Goal: Transaction & Acquisition: Purchase product/service

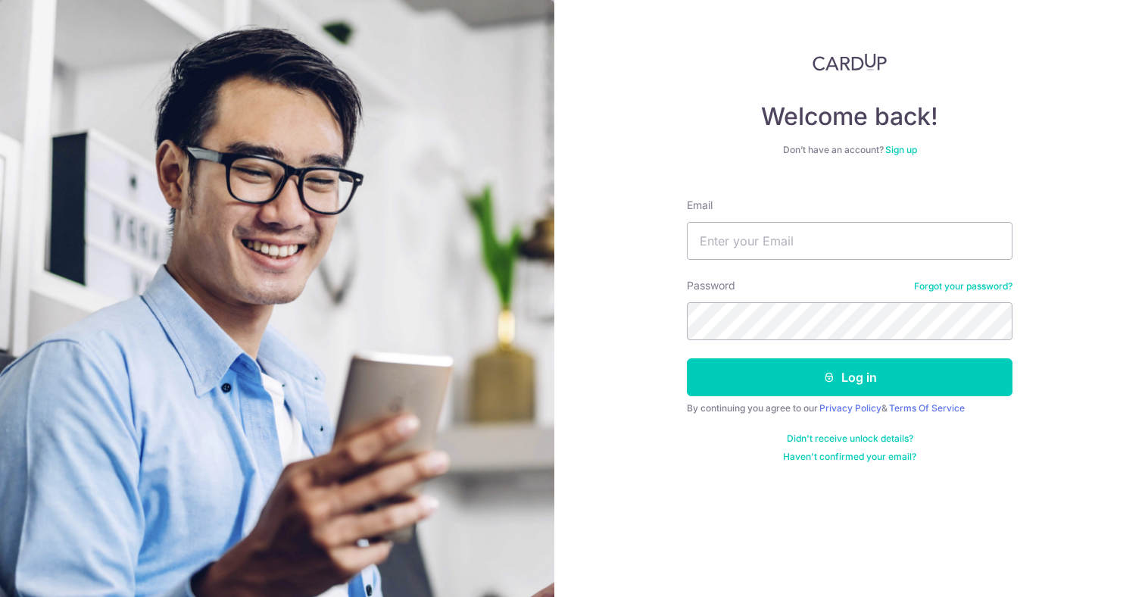
type input "[EMAIL_ADDRESS][PERSON_NAME][DOMAIN_NAME]"
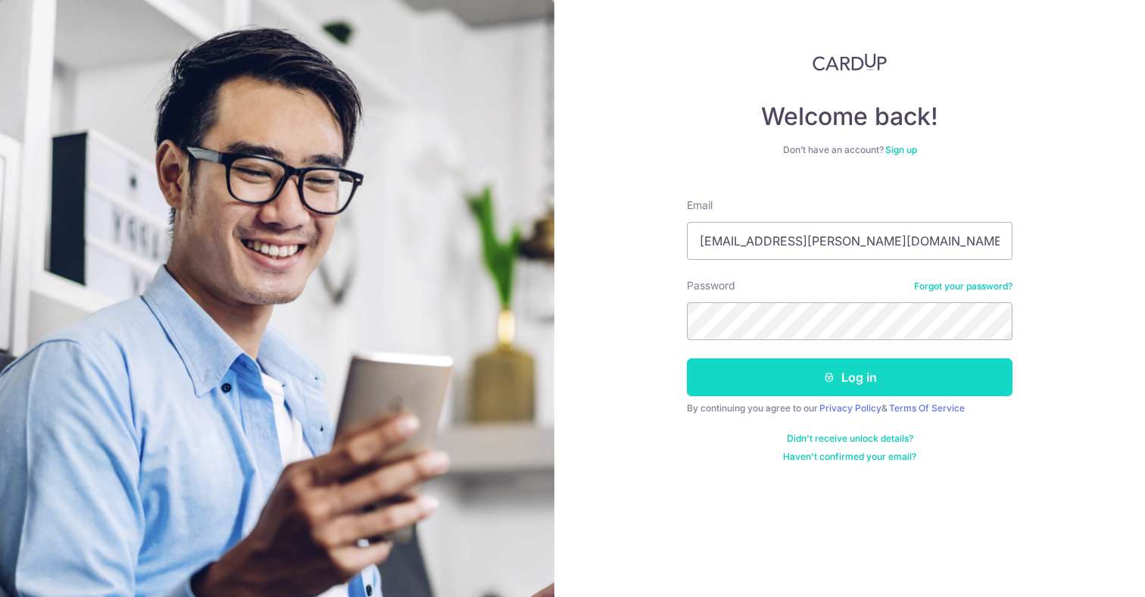
click at [792, 369] on button "Log in" at bounding box center [850, 377] width 326 height 38
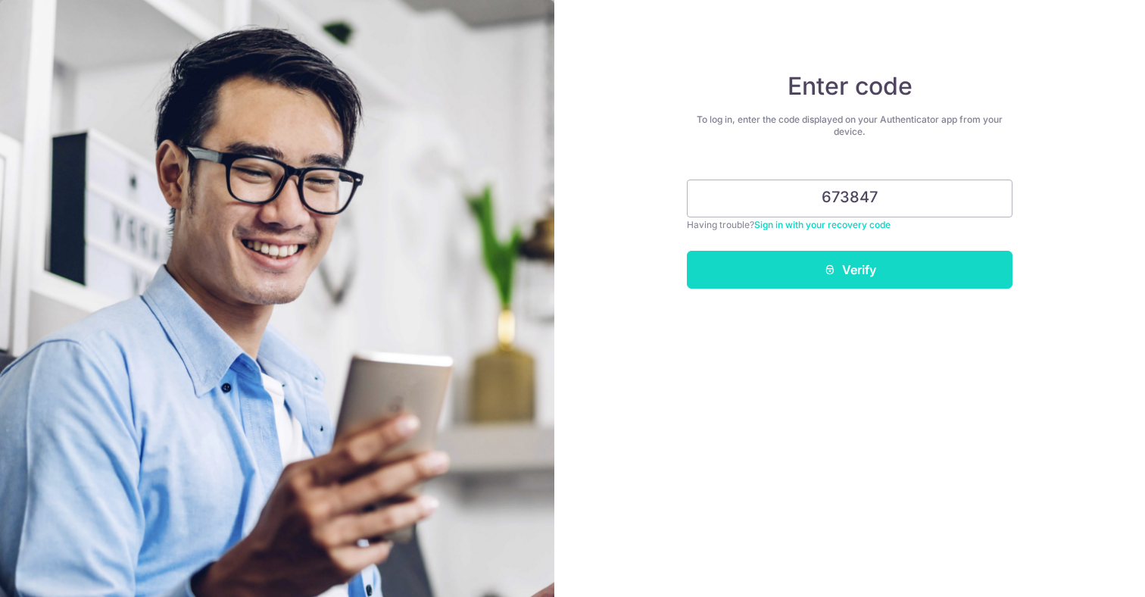
type input "673847"
click at [934, 282] on button "Verify" at bounding box center [850, 270] width 326 height 38
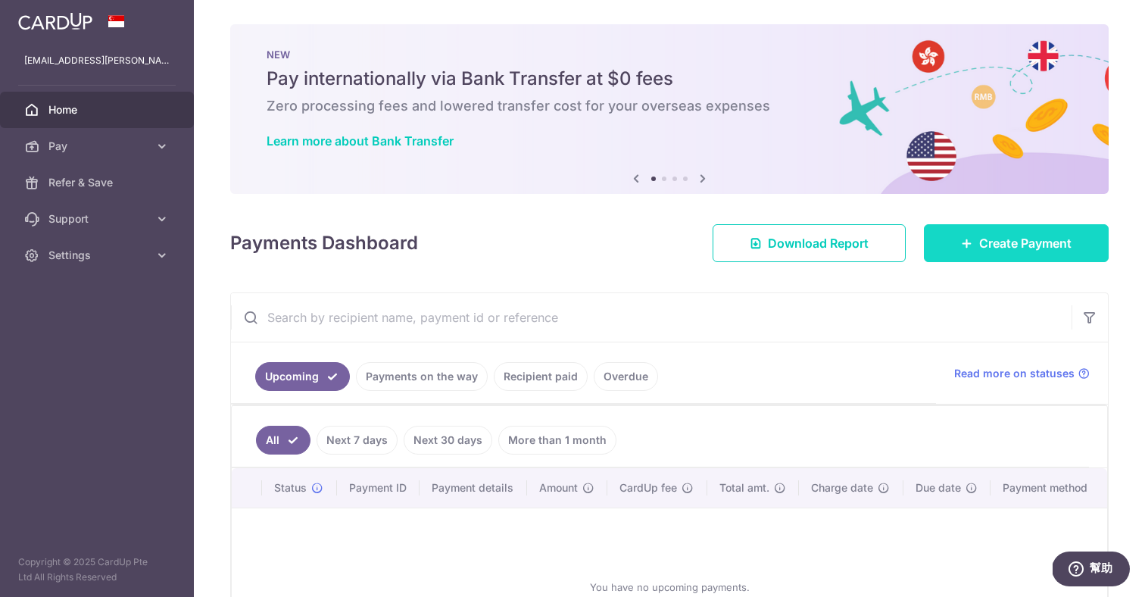
click at [1031, 249] on span "Create Payment" at bounding box center [1025, 243] width 92 height 18
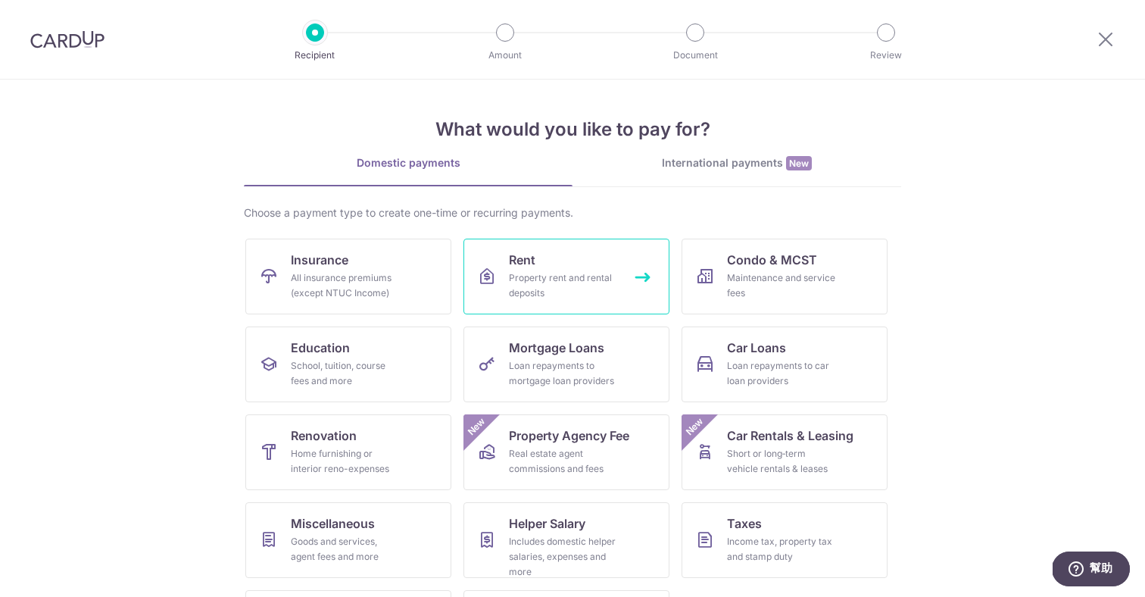
click at [525, 266] on span "Rent" at bounding box center [522, 260] width 27 height 18
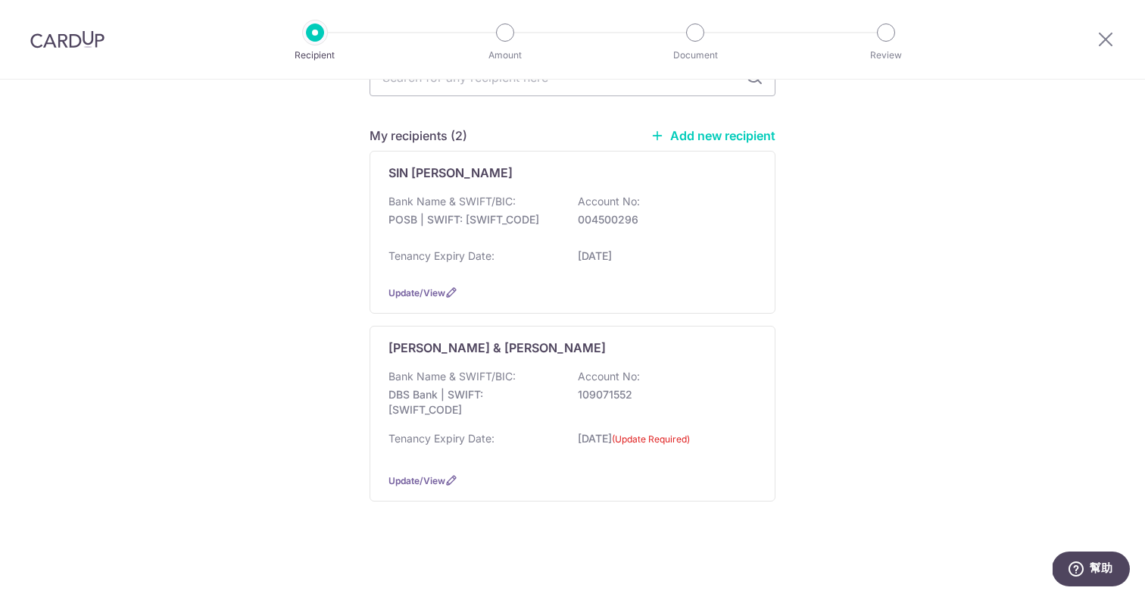
scroll to position [169, 0]
click at [446, 483] on icon at bounding box center [451, 480] width 12 height 12
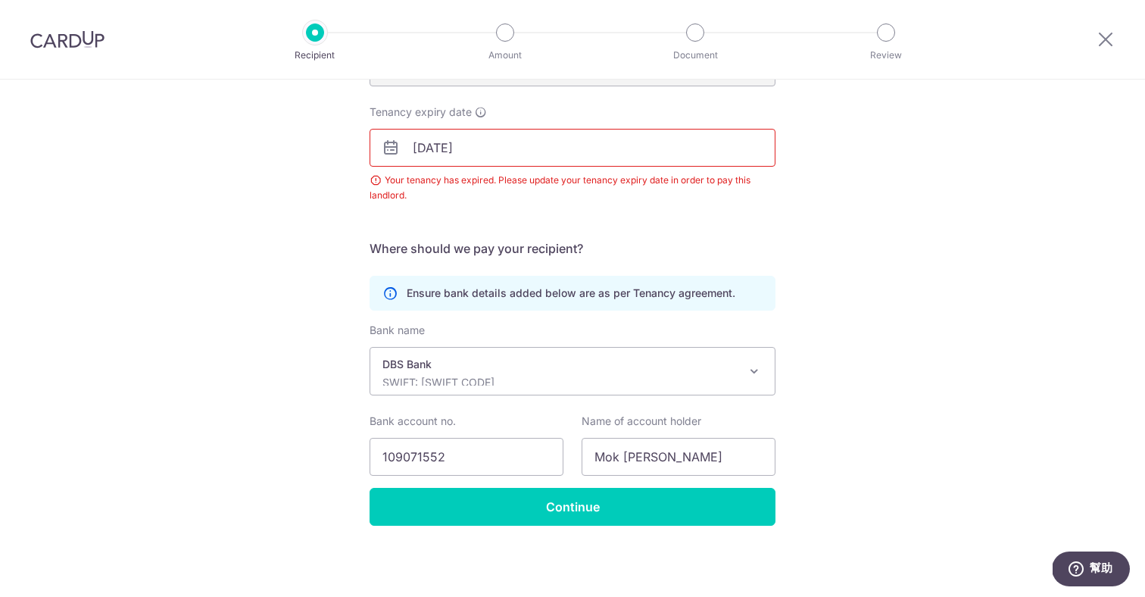
scroll to position [192, 0]
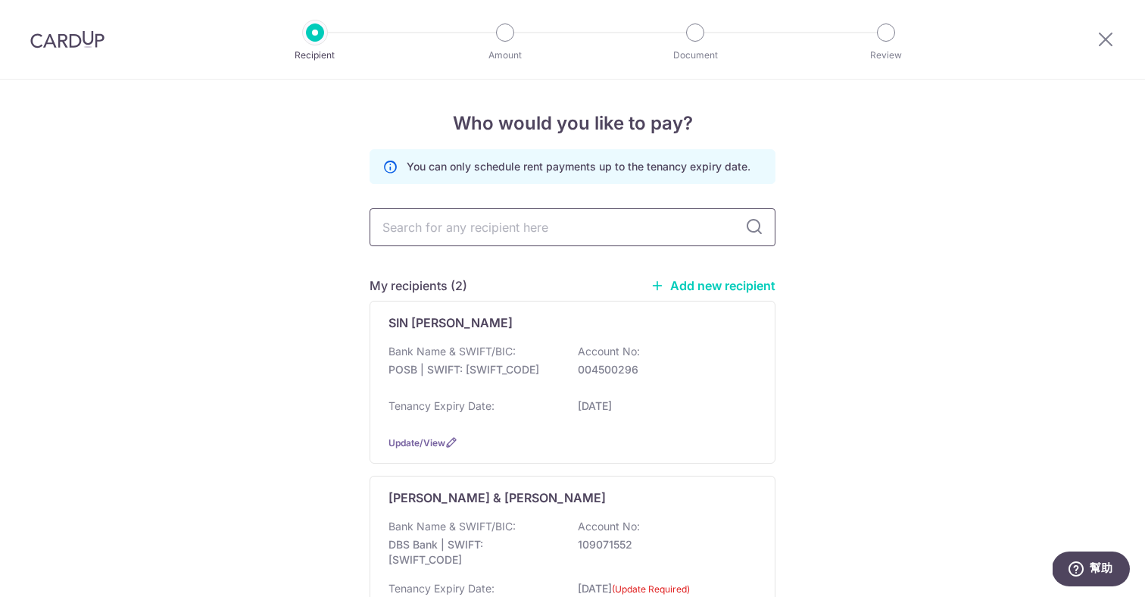
click at [536, 226] on input "text" at bounding box center [573, 227] width 406 height 38
click at [597, 399] on div "Tenancy Expiry Date: 09/04/2027" at bounding box center [573, 410] width 368 height 24
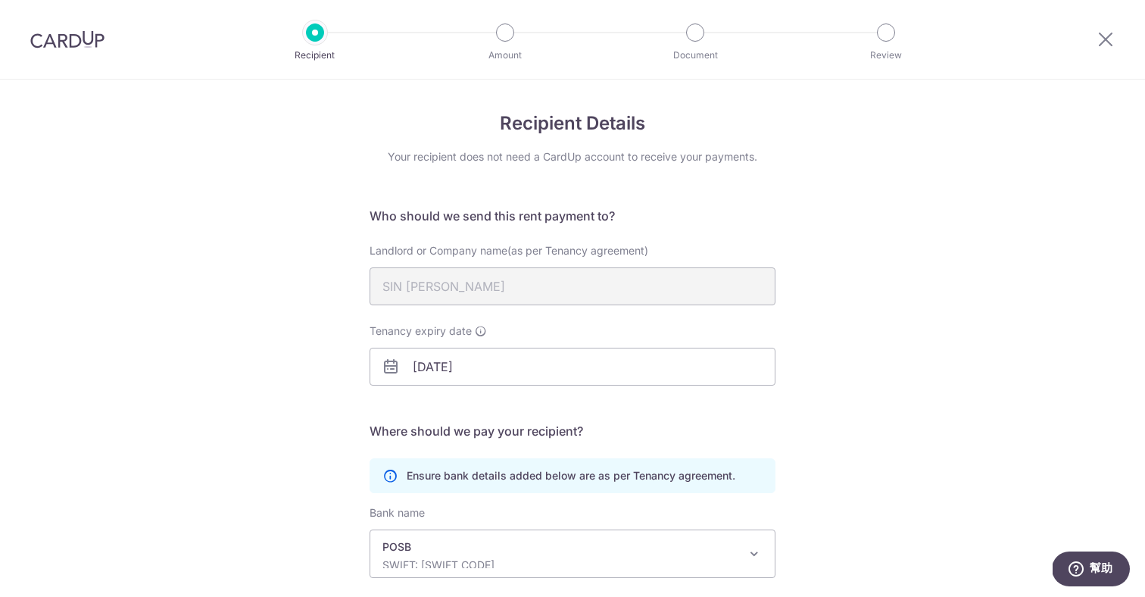
scroll to position [183, 0]
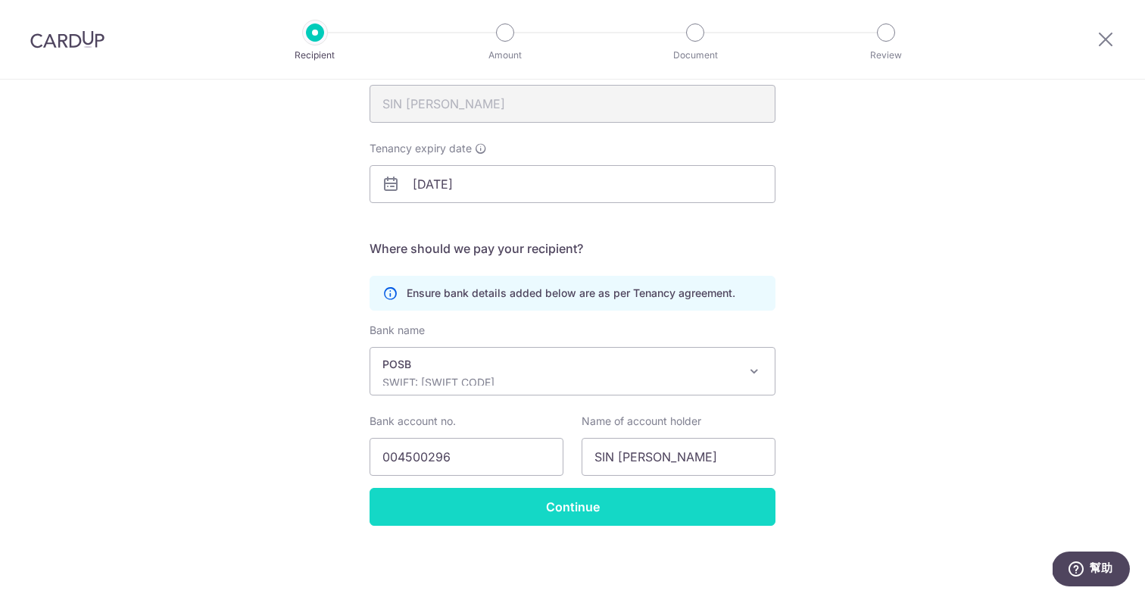
click at [611, 514] on input "Continue" at bounding box center [573, 507] width 406 height 38
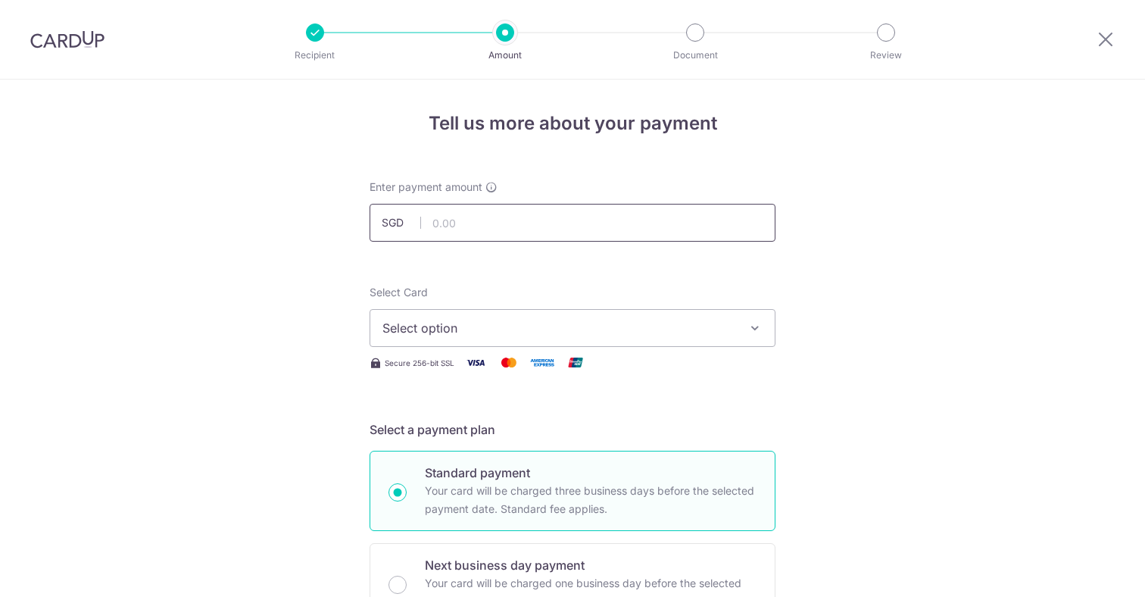
click at [485, 223] on input "text" at bounding box center [573, 223] width 406 height 38
type input "3,500.00"
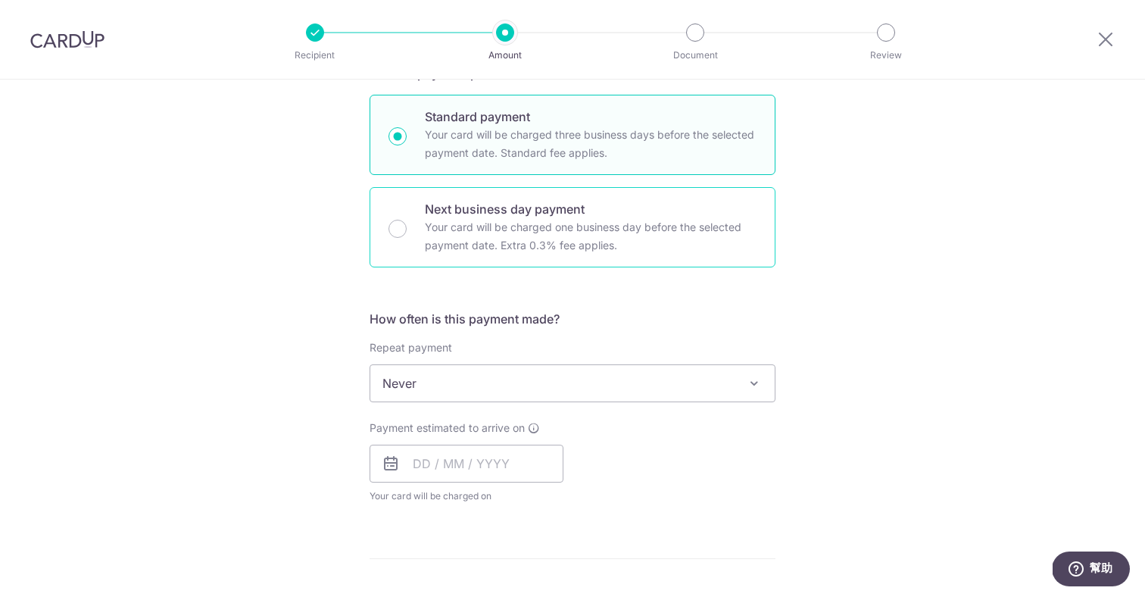
scroll to position [233, 0]
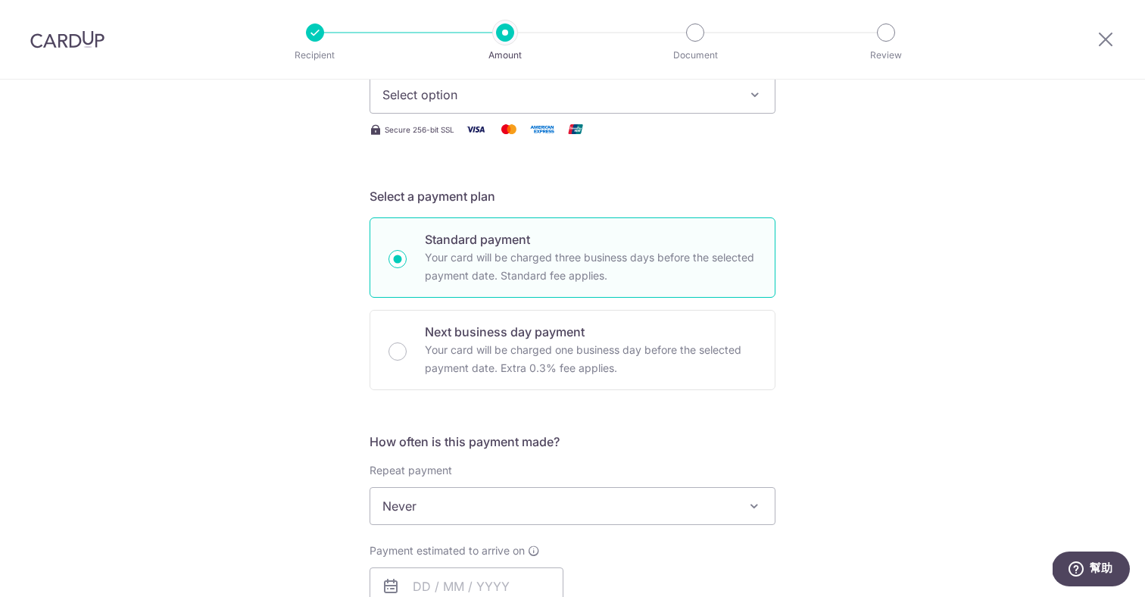
click at [472, 503] on span "Never" at bounding box center [572, 506] width 404 height 36
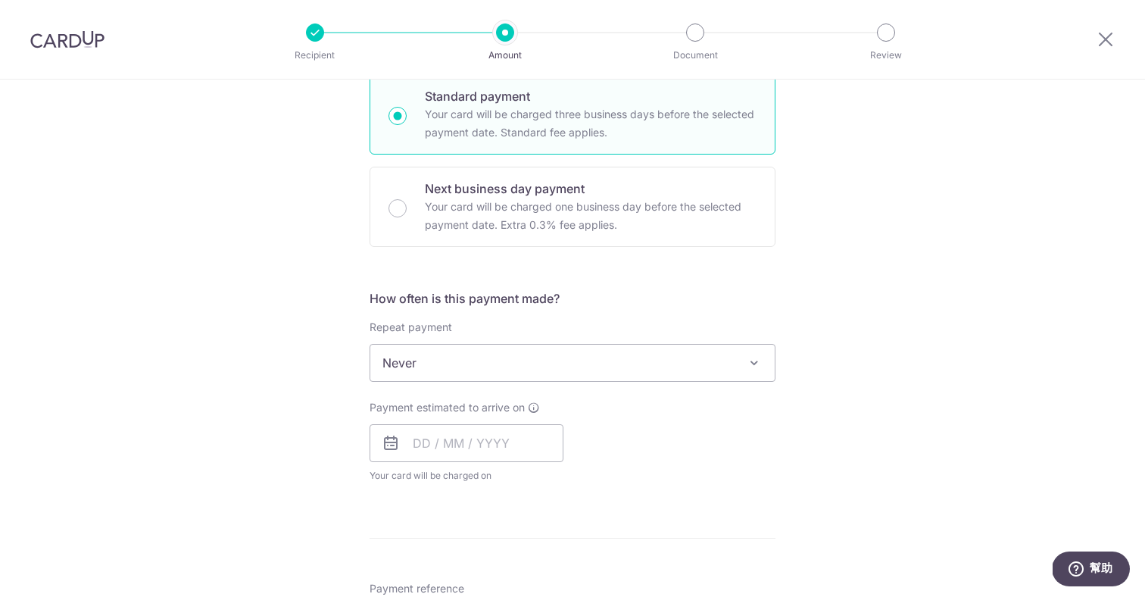
scroll to position [519, 0]
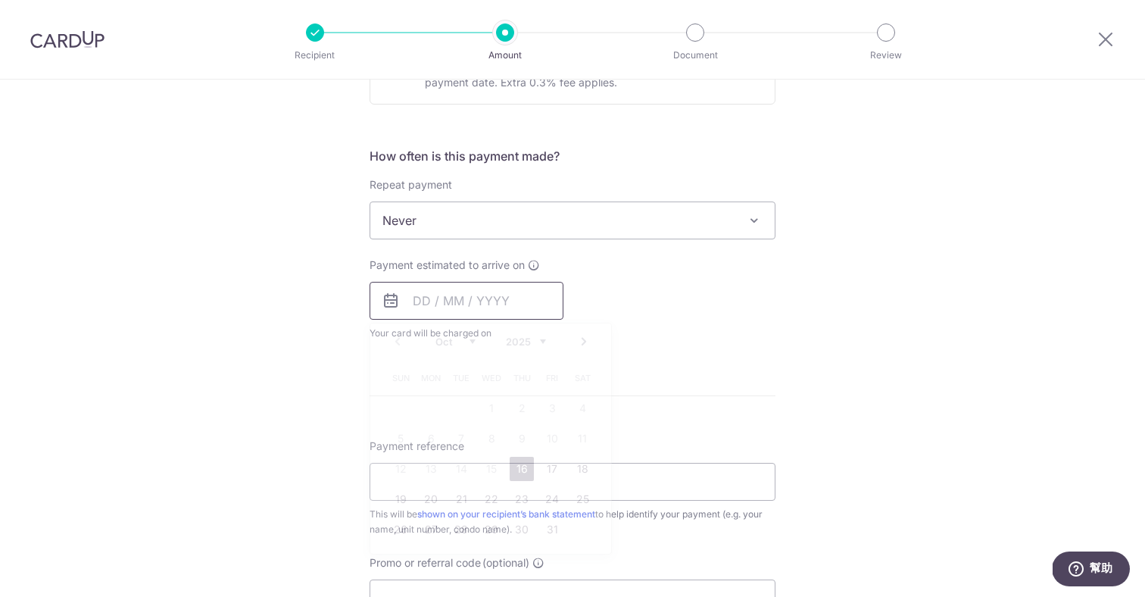
click at [494, 289] on input "text" at bounding box center [467, 301] width 194 height 38
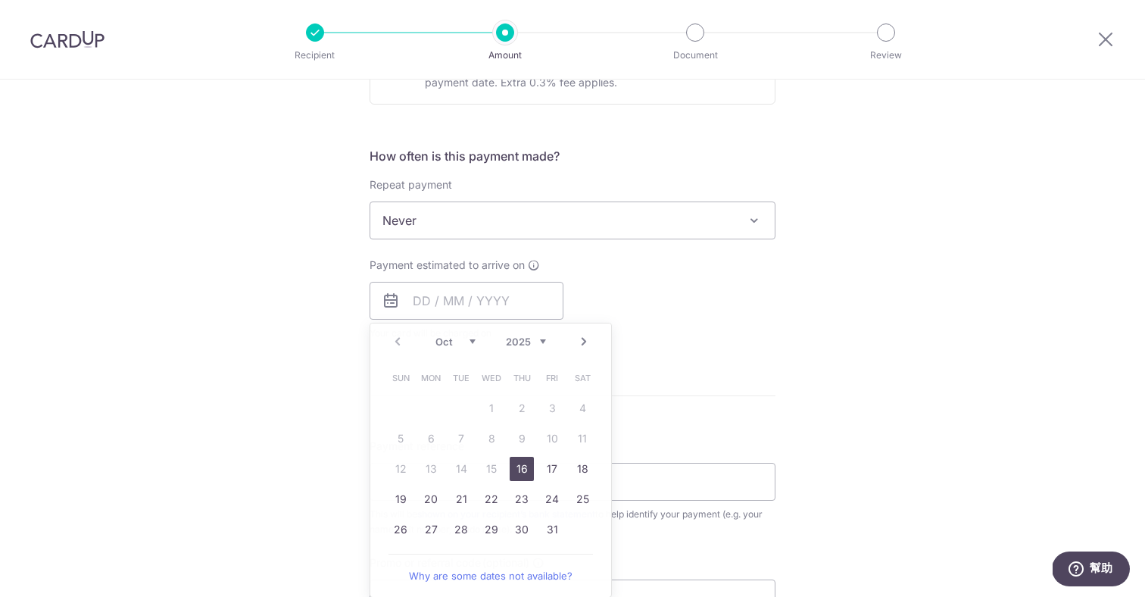
click at [195, 244] on div "Tell us more about your payment Enter payment amount SGD 3,500.00 3500.00 Selec…" at bounding box center [572, 246] width 1145 height 1370
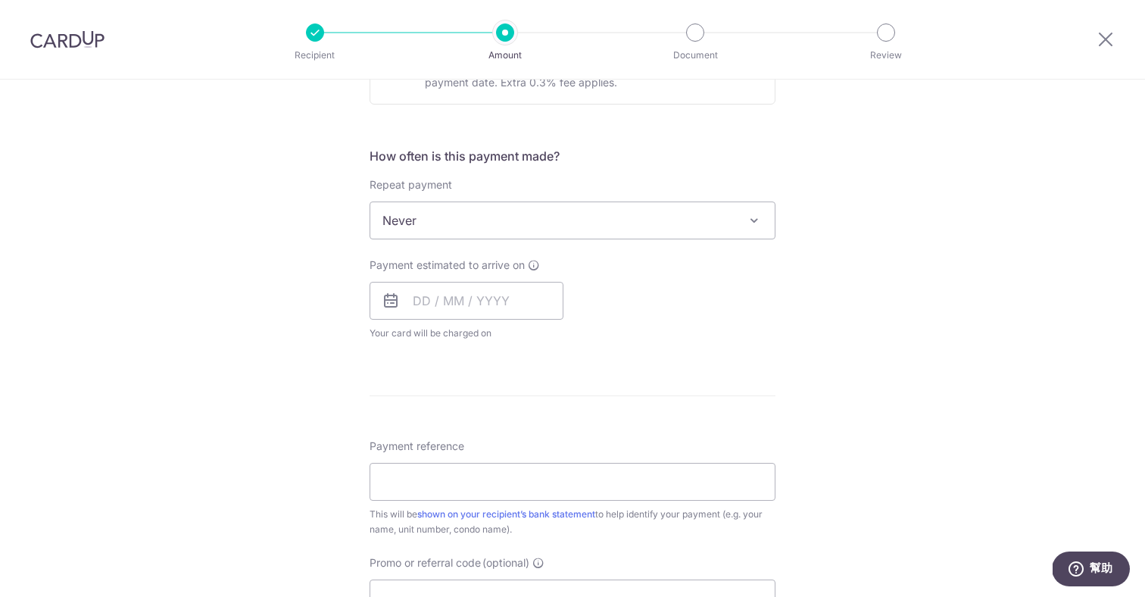
scroll to position [241, 0]
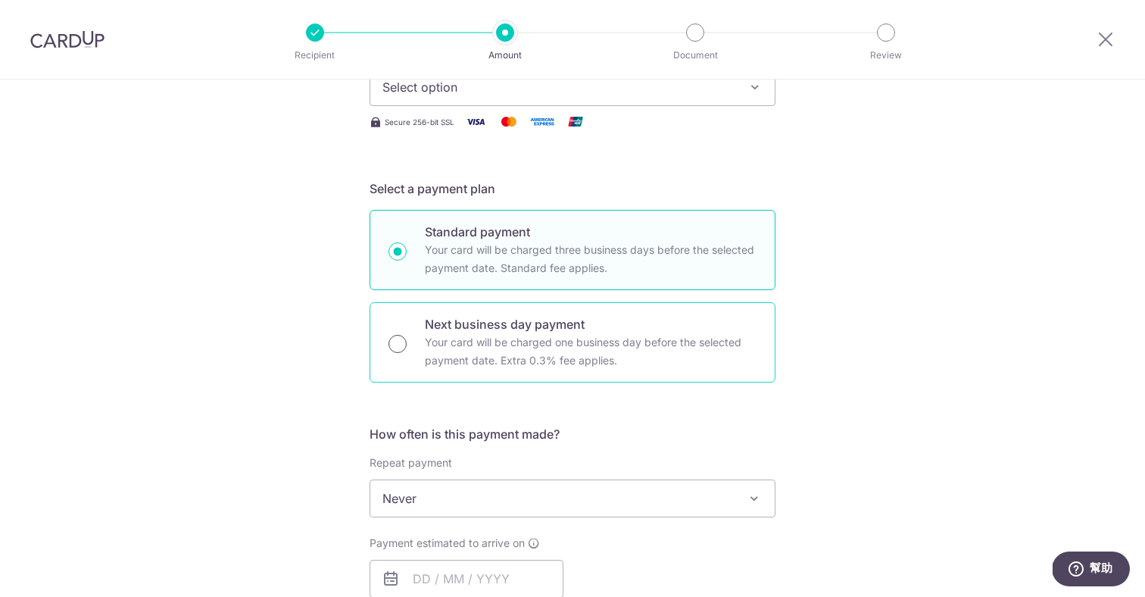
click at [389, 345] on input "Next business day payment Your card will be charged one business day before the…" at bounding box center [398, 344] width 18 height 18
radio input "true"
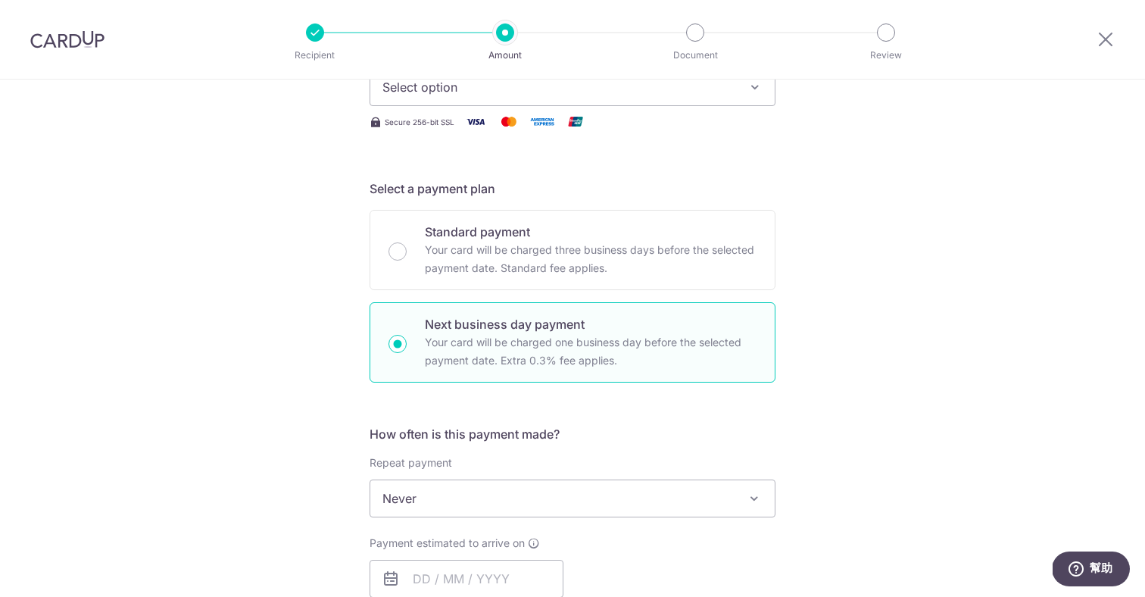
scroll to position [359, 0]
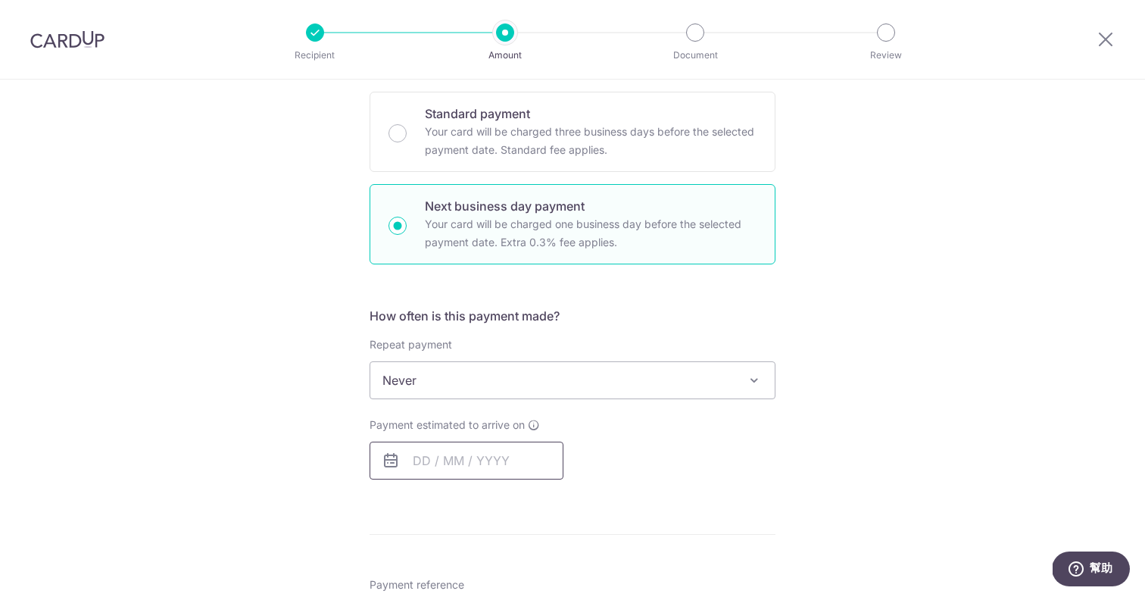
click at [448, 459] on input "text" at bounding box center [467, 461] width 194 height 38
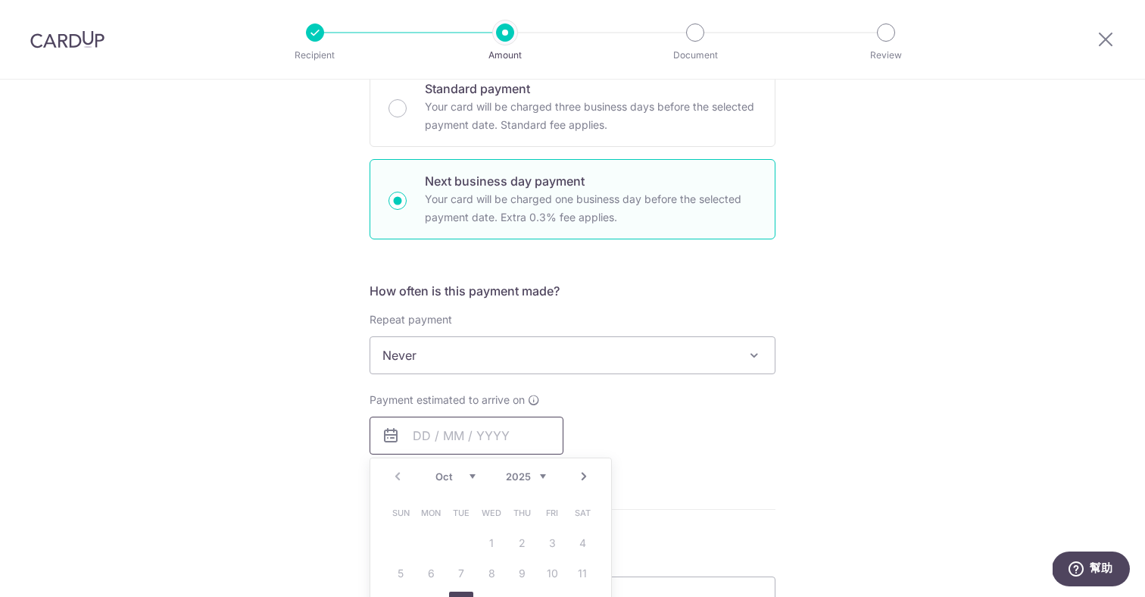
scroll to position [437, 0]
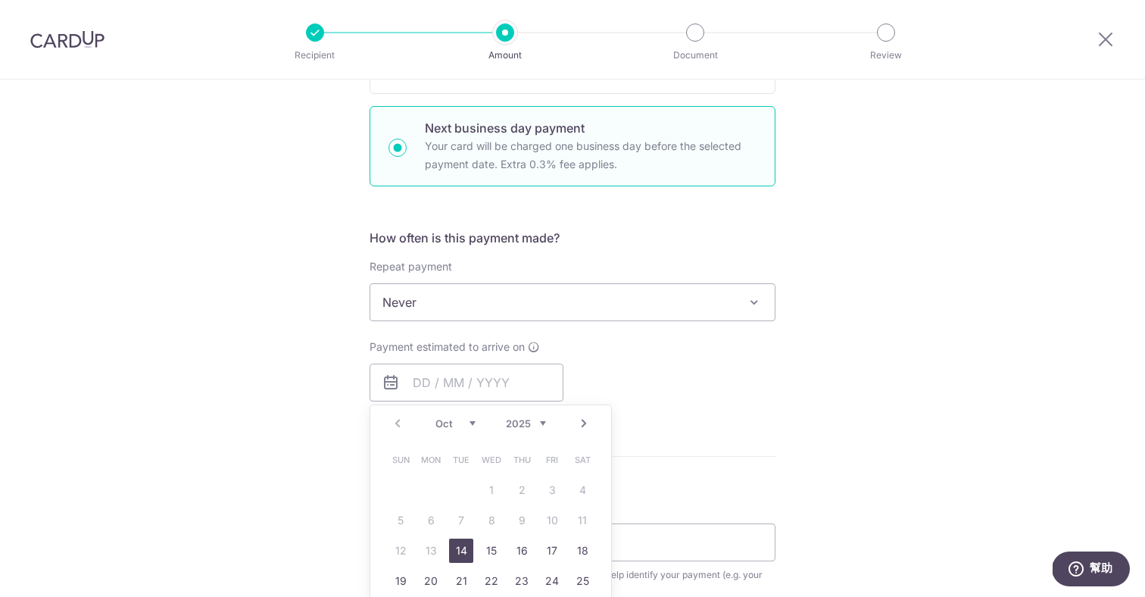
click at [455, 553] on link "14" at bounding box center [461, 551] width 24 height 24
type input "14/10/2025"
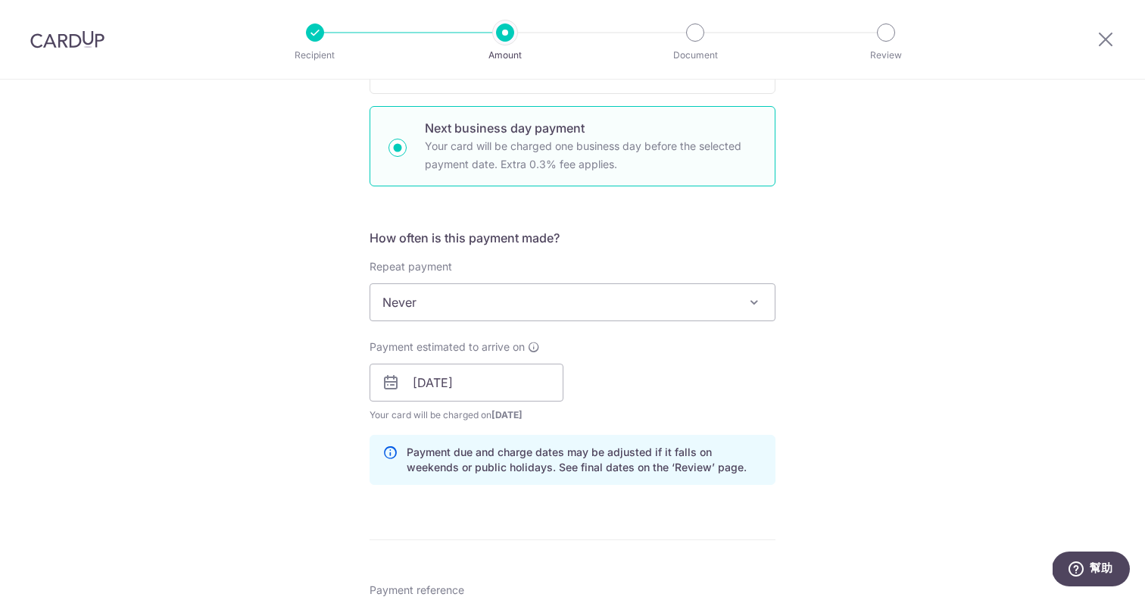
click at [281, 438] on div "Tell us more about your payment Enter payment amount SGD 3,500.00 3500.00 Selec…" at bounding box center [572, 395] width 1145 height 1506
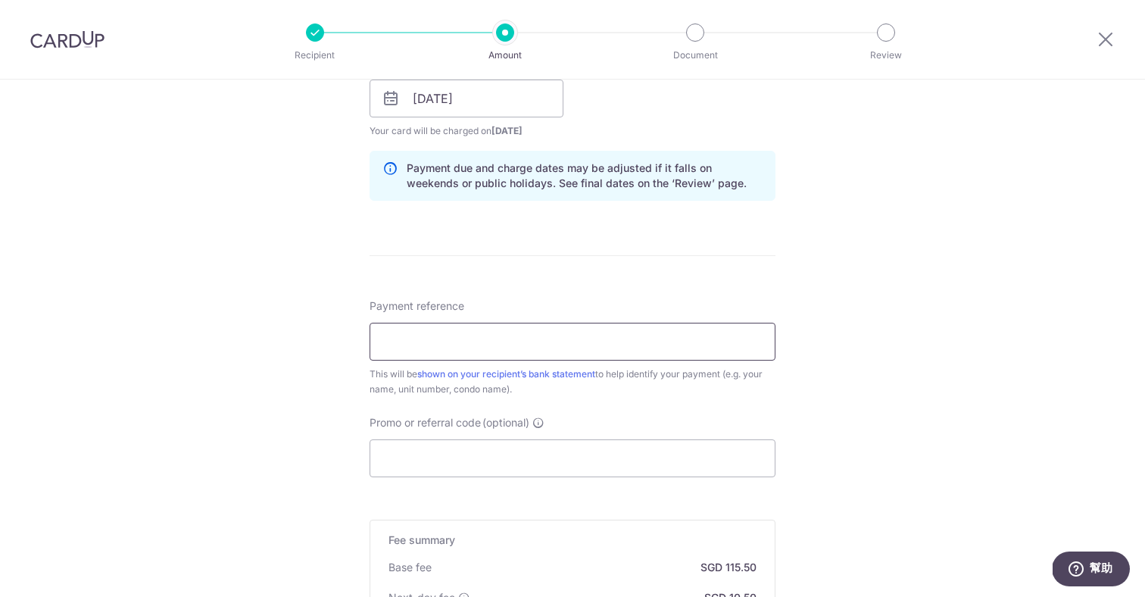
click at [426, 350] on input "Payment reference" at bounding box center [573, 342] width 406 height 38
type input "T"
type input "rent t chang 202511"
click at [275, 352] on div "Tell us more about your payment Enter payment amount SGD 3,500.00 3500.00 Selec…" at bounding box center [572, 111] width 1145 height 1506
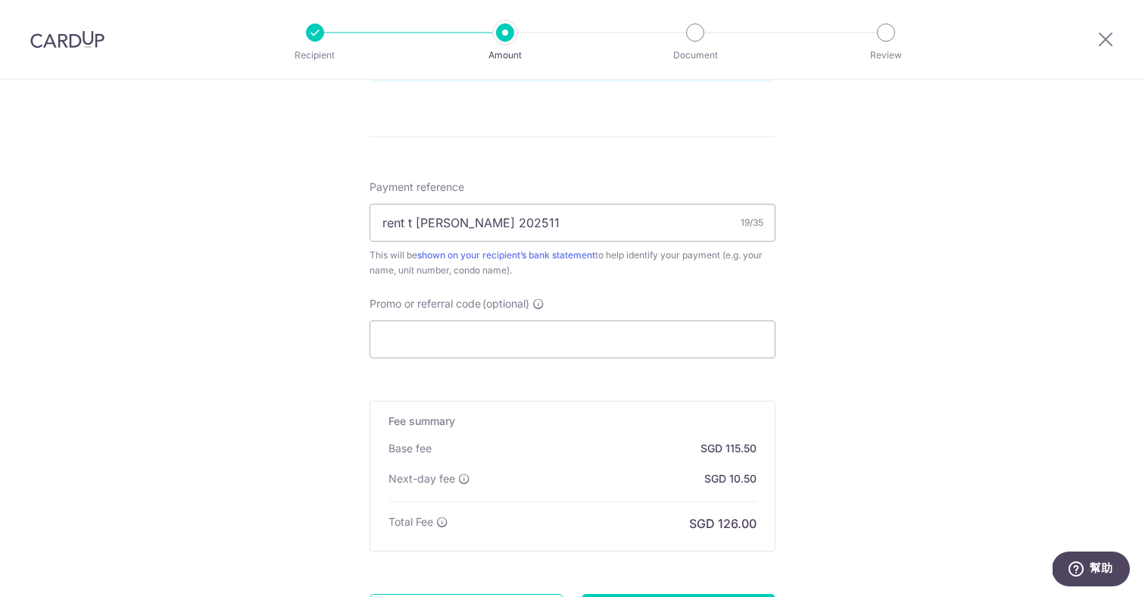
scroll to position [988, 0]
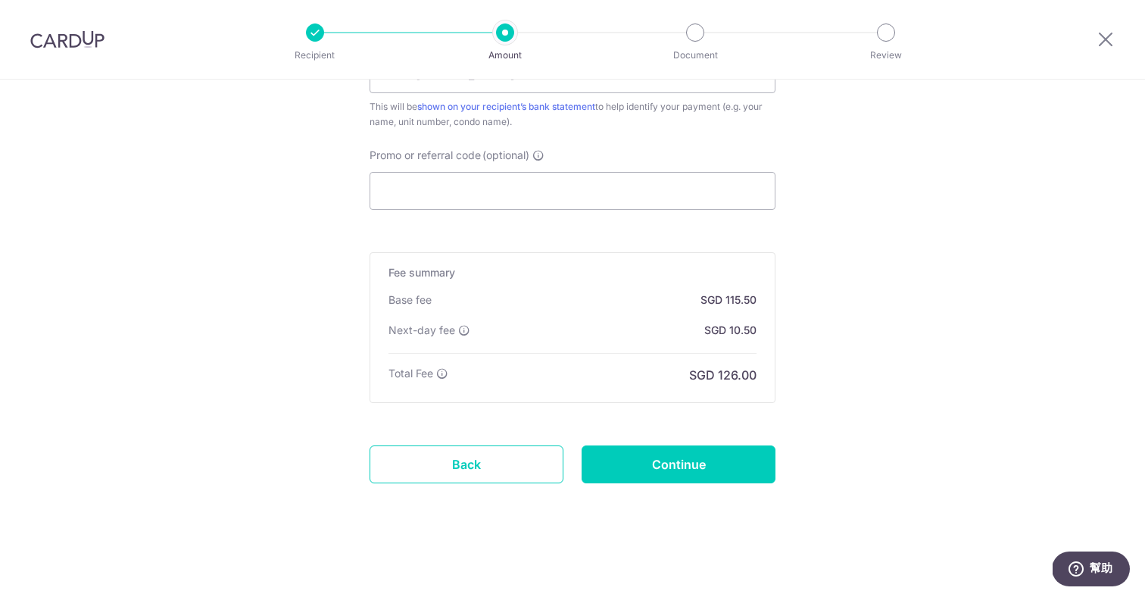
click at [716, 480] on input "Continue" at bounding box center [679, 464] width 194 height 38
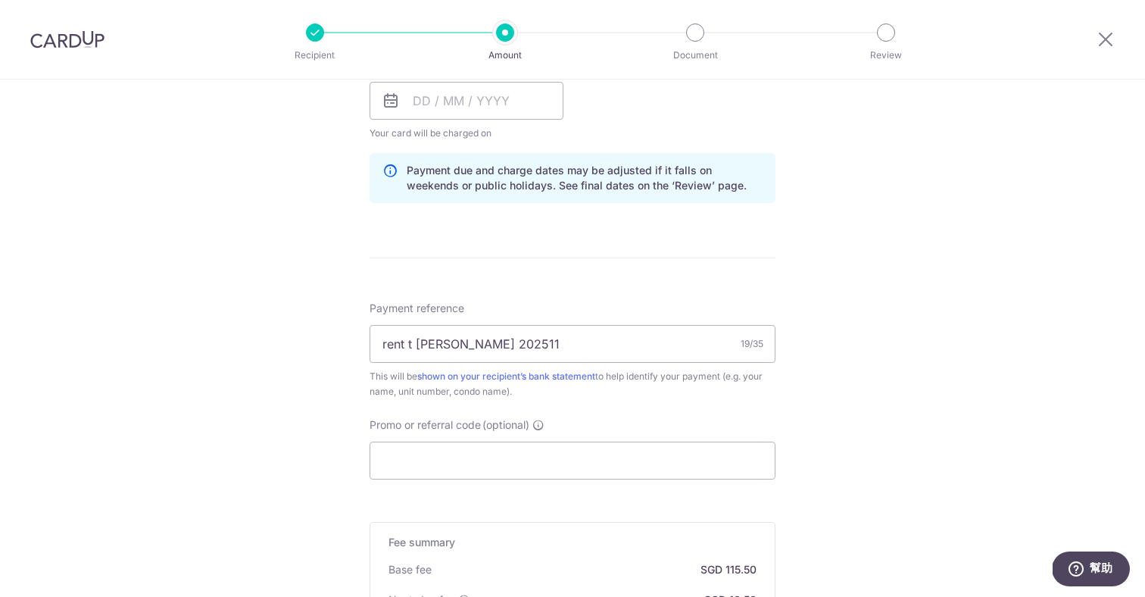
scroll to position [446, 0]
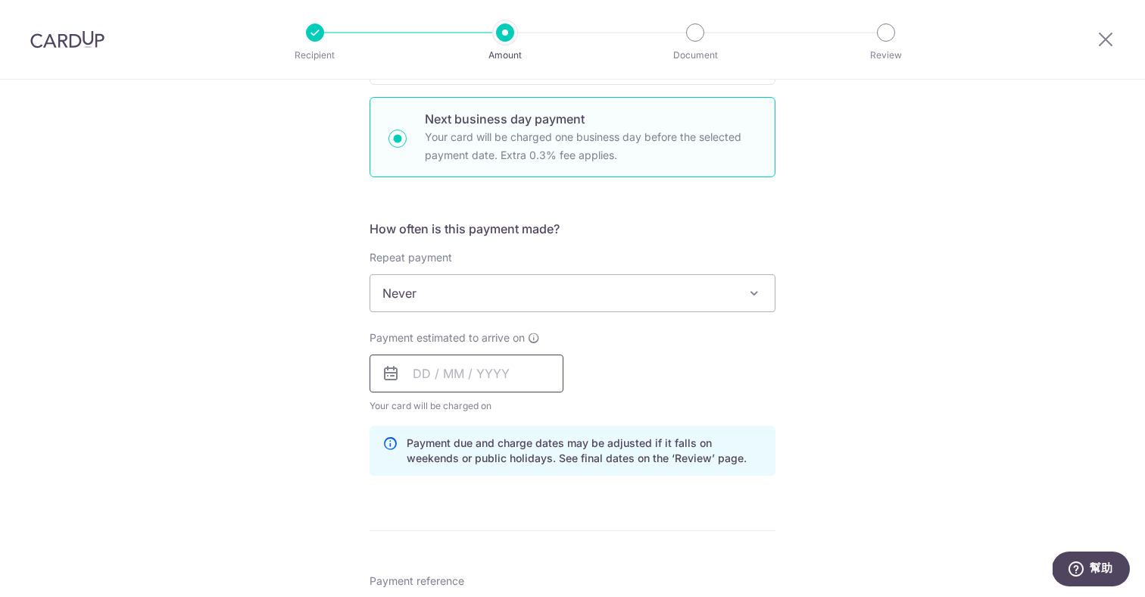
click at [534, 376] on input "text" at bounding box center [467, 373] width 194 height 38
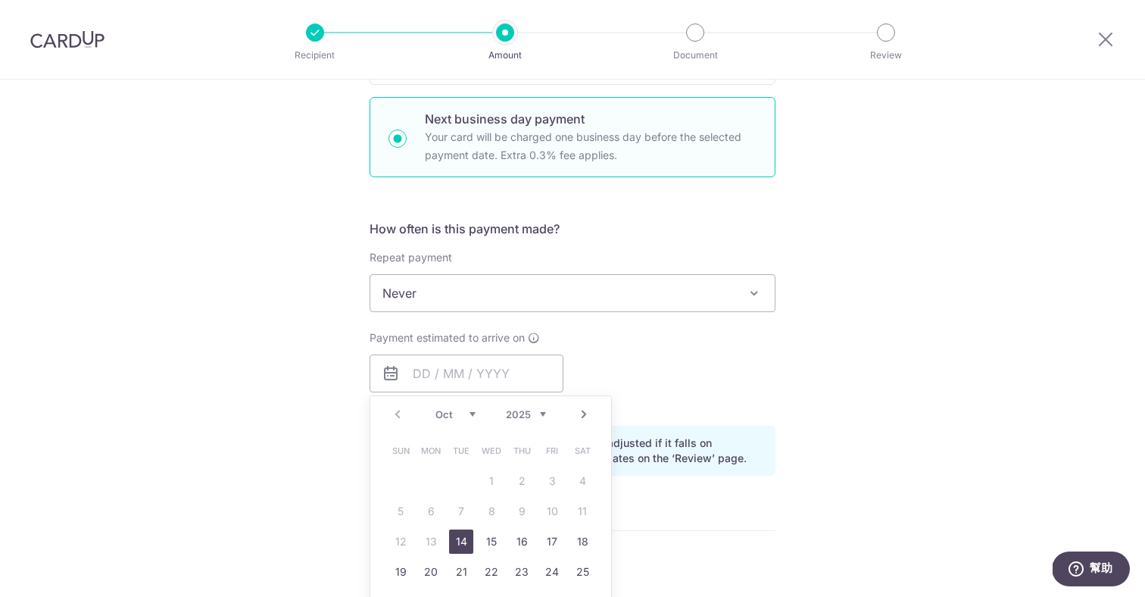
click at [453, 539] on link "14" at bounding box center [461, 541] width 24 height 24
type input "14/10/2025"
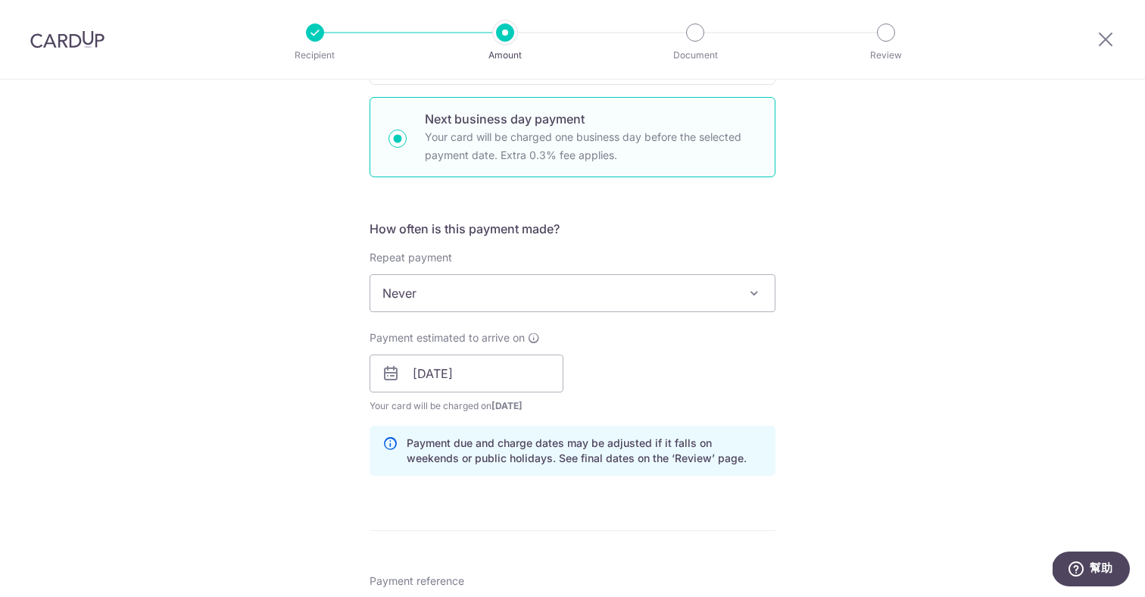
click at [214, 426] on div "Tell us more about your payment Enter payment amount SGD 3,500.00 3500.00 Selec…" at bounding box center [572, 386] width 1145 height 1506
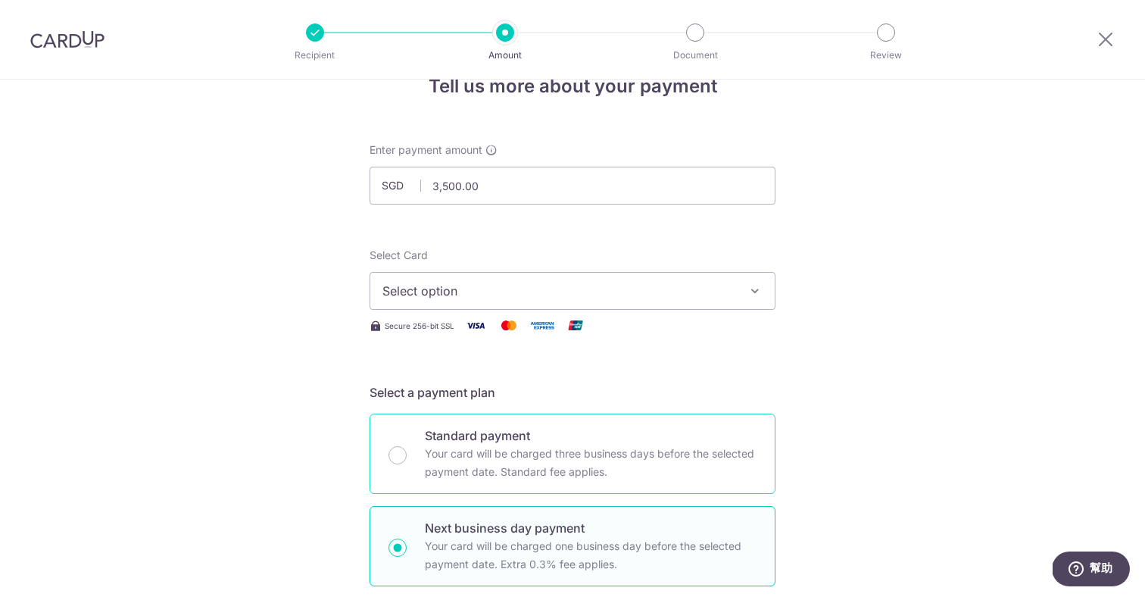
scroll to position [0, 0]
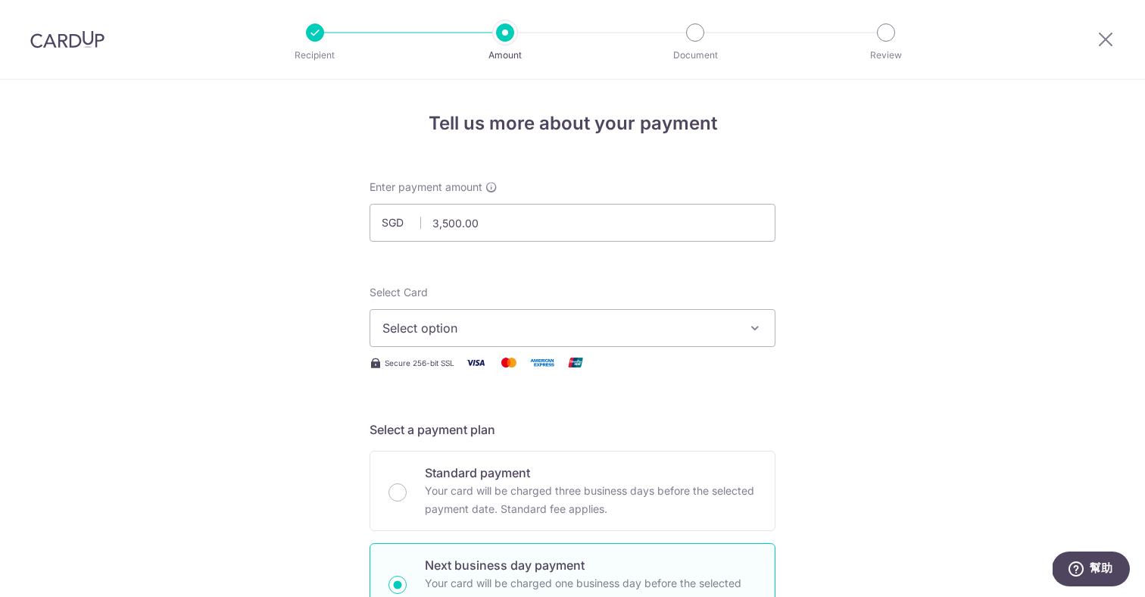
click at [433, 344] on button "Select option" at bounding box center [573, 328] width 406 height 38
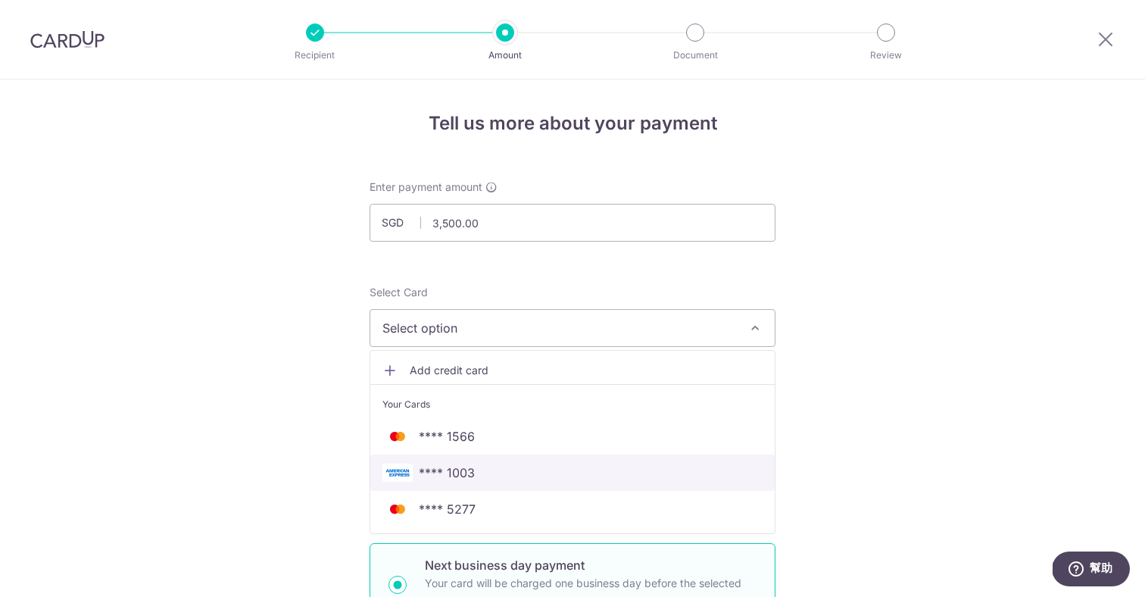
click at [457, 475] on span "**** 1003" at bounding box center [447, 473] width 56 height 18
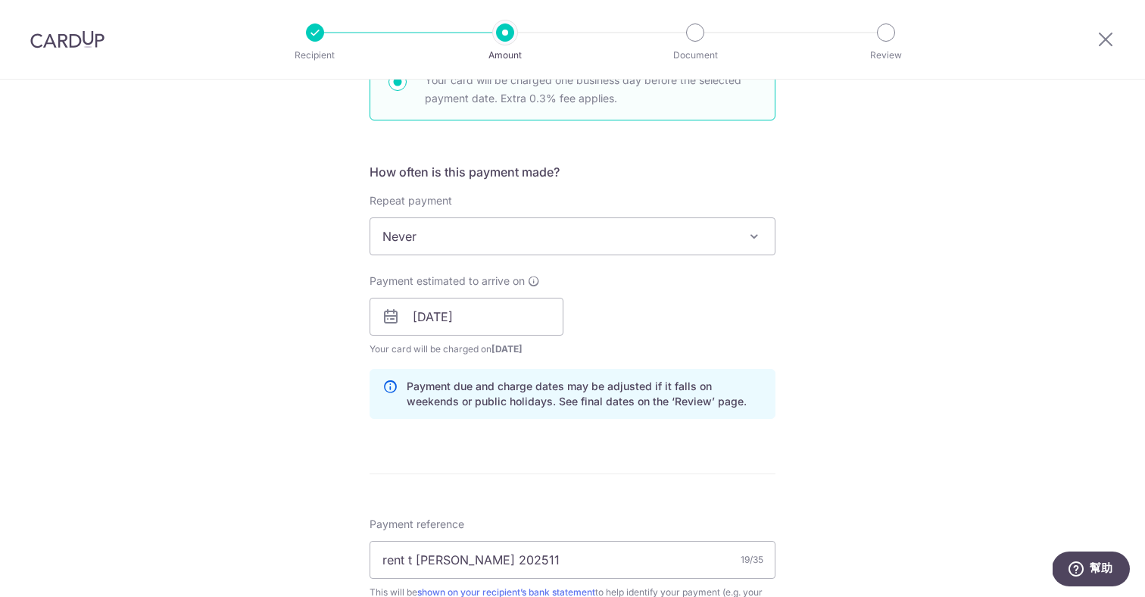
scroll to position [367, 0]
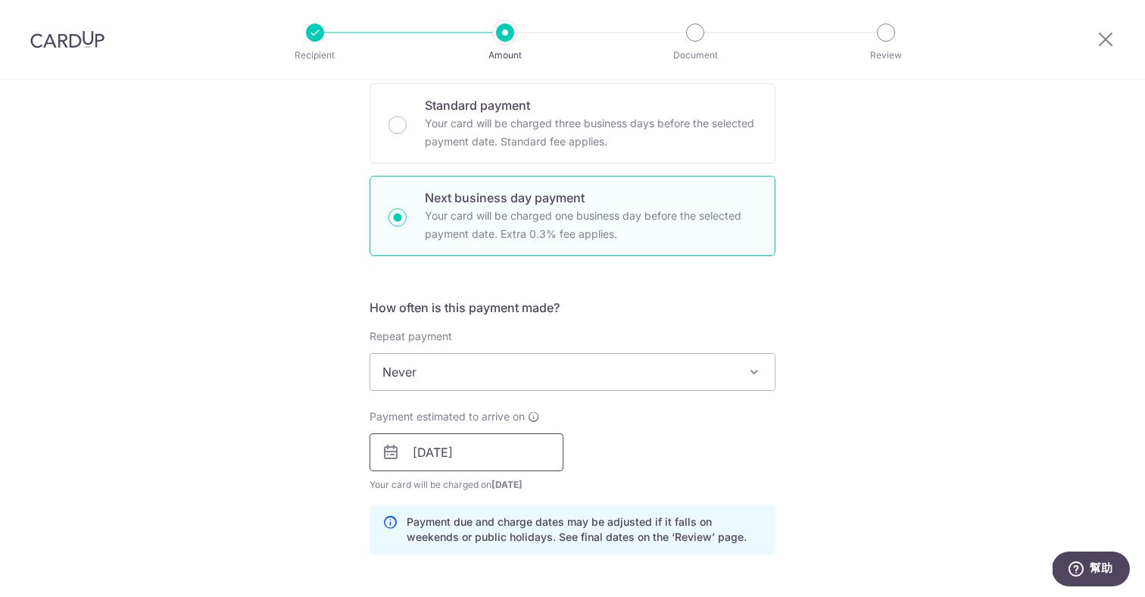
click at [486, 446] on input "14/10/2025" at bounding box center [467, 452] width 194 height 38
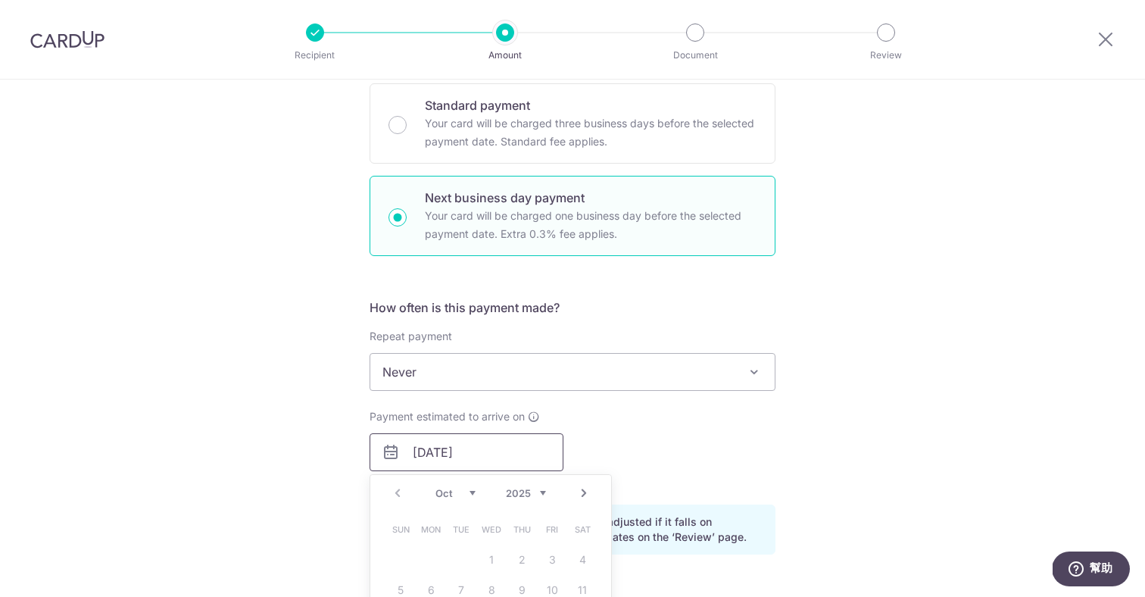
scroll to position [648, 0]
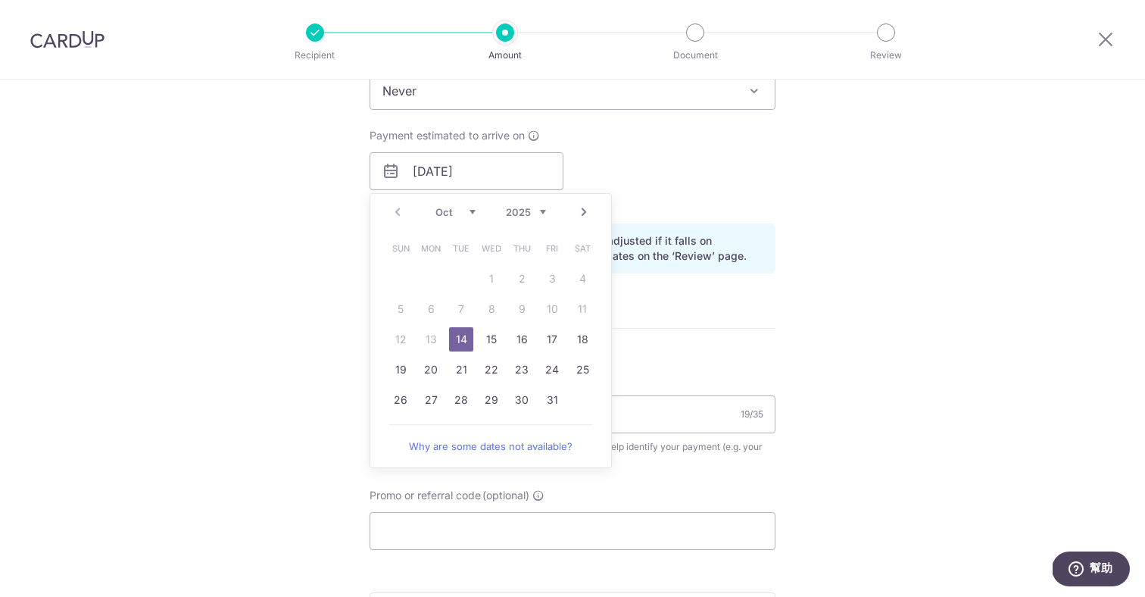
click at [433, 336] on table "Sun Mon Tue Wed Thu Fri Sat 1 2 3 4 5 6 7 8 9 10 11 12 13 14 15 16 17 18 19 20 …" at bounding box center [492, 324] width 212 height 182
click at [452, 341] on link "14" at bounding box center [461, 339] width 24 height 24
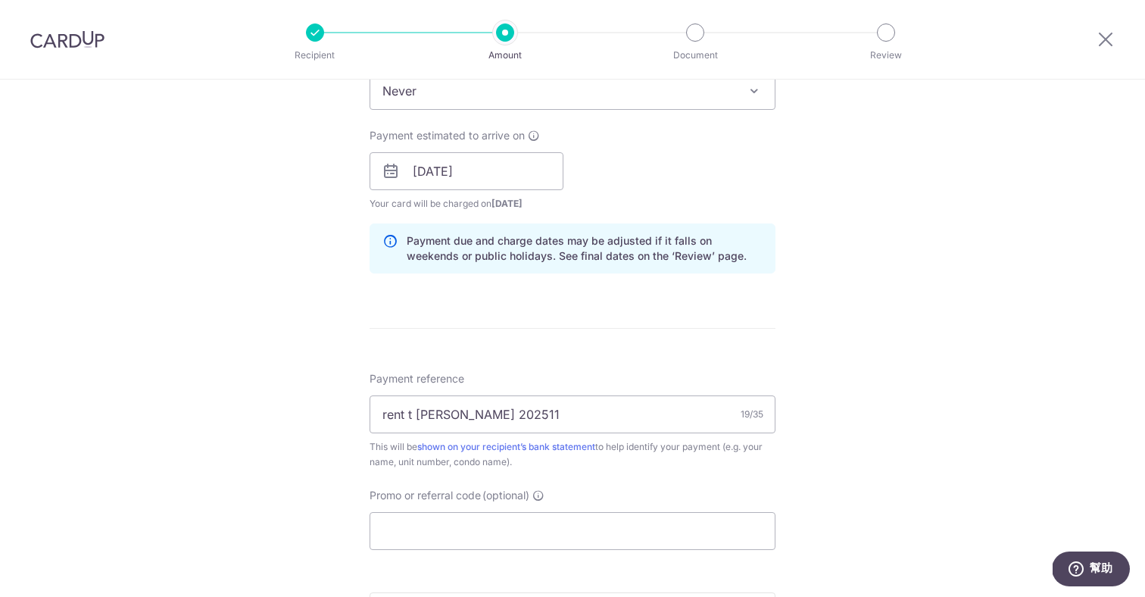
click at [227, 317] on div "Tell us more about your payment Enter payment amount SGD 3,500.00 3500.00 Selec…" at bounding box center [572, 184] width 1145 height 1506
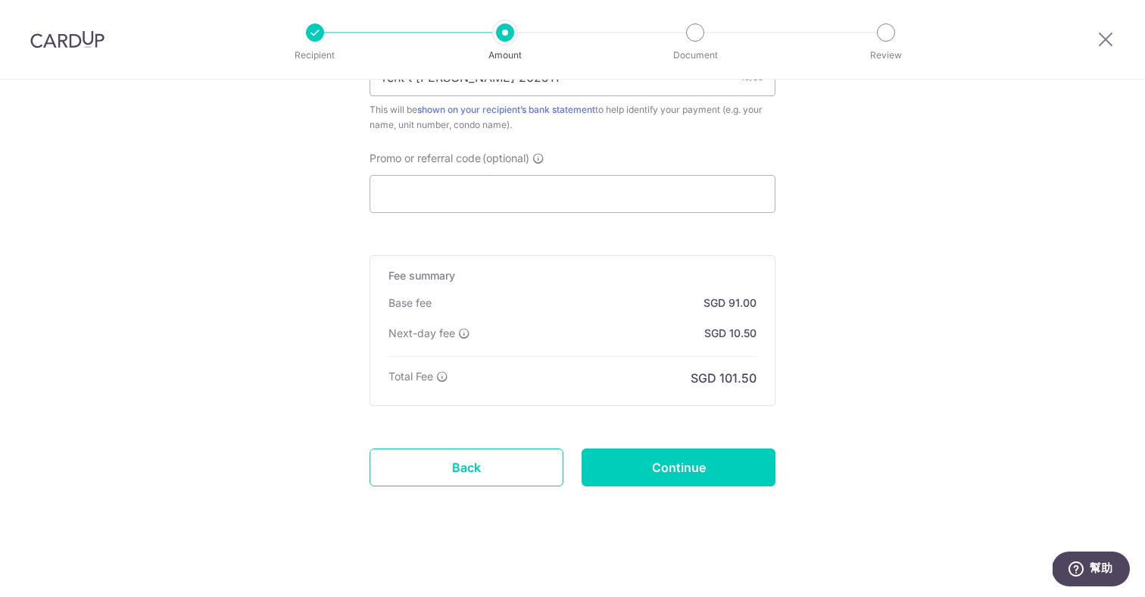
scroll to position [958, 0]
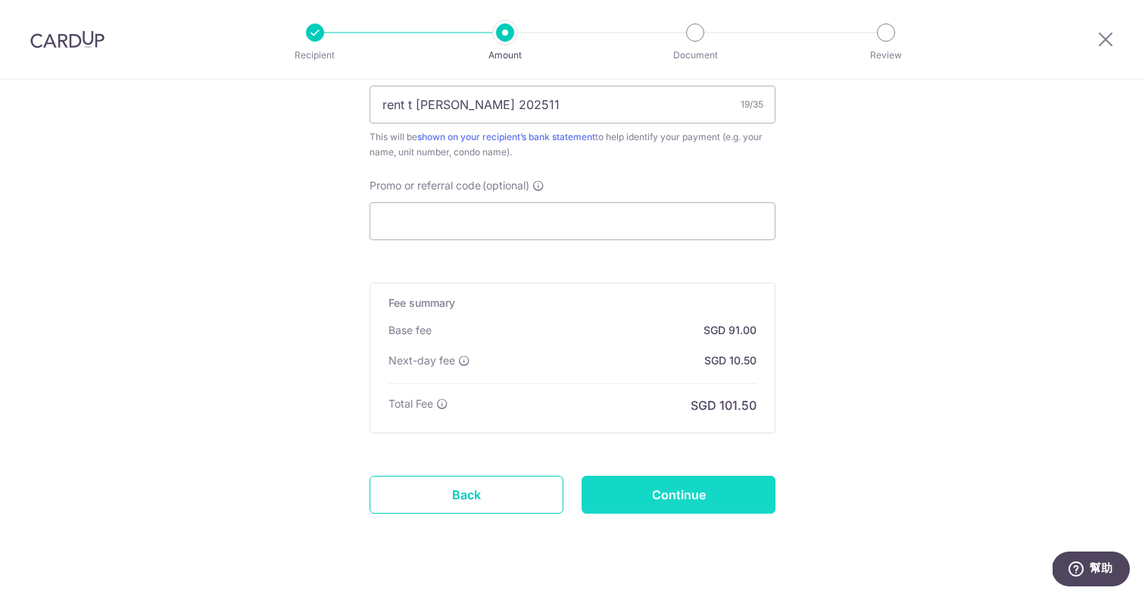
click at [648, 484] on input "Continue" at bounding box center [679, 495] width 194 height 38
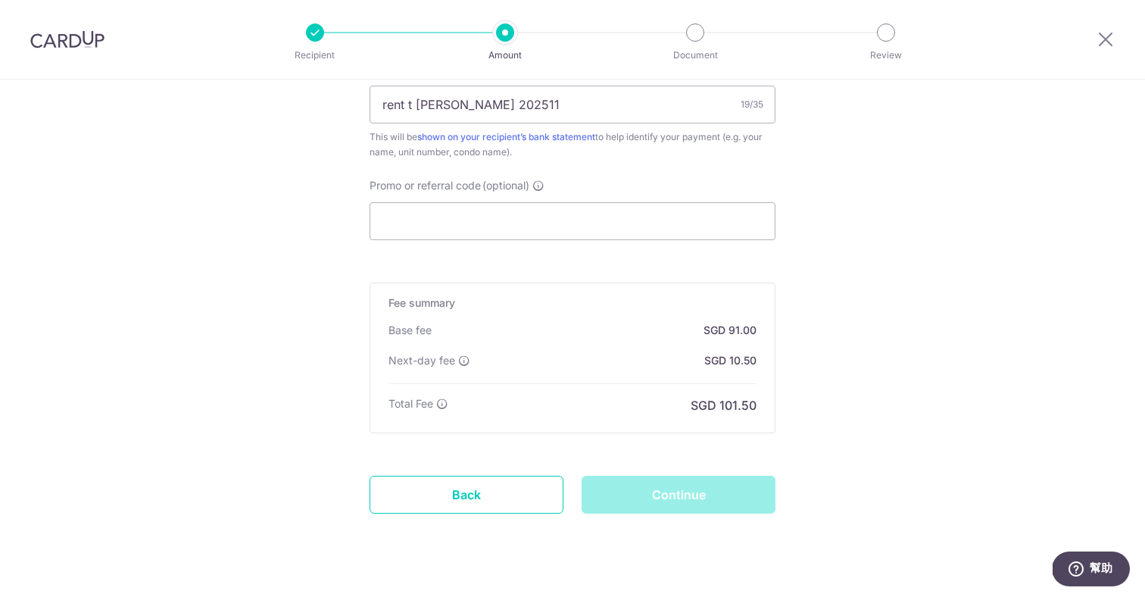
drag, startPoint x: 648, startPoint y: 484, endPoint x: 639, endPoint y: 482, distance: 8.6
click at [639, 482] on div "Continue" at bounding box center [679, 495] width 212 height 38
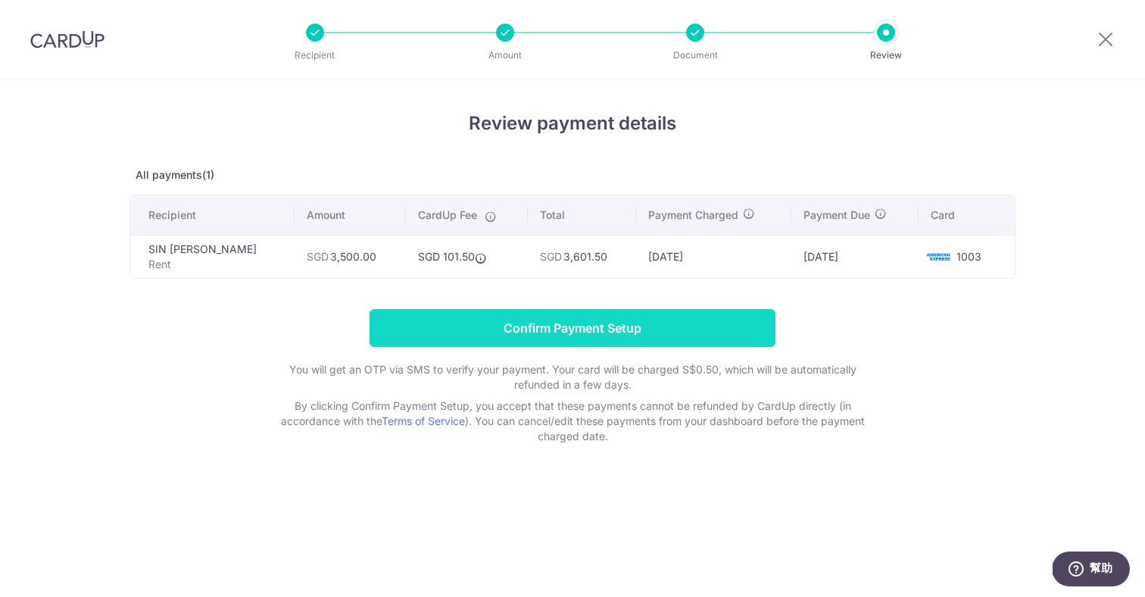
click at [658, 324] on input "Confirm Payment Setup" at bounding box center [573, 328] width 406 height 38
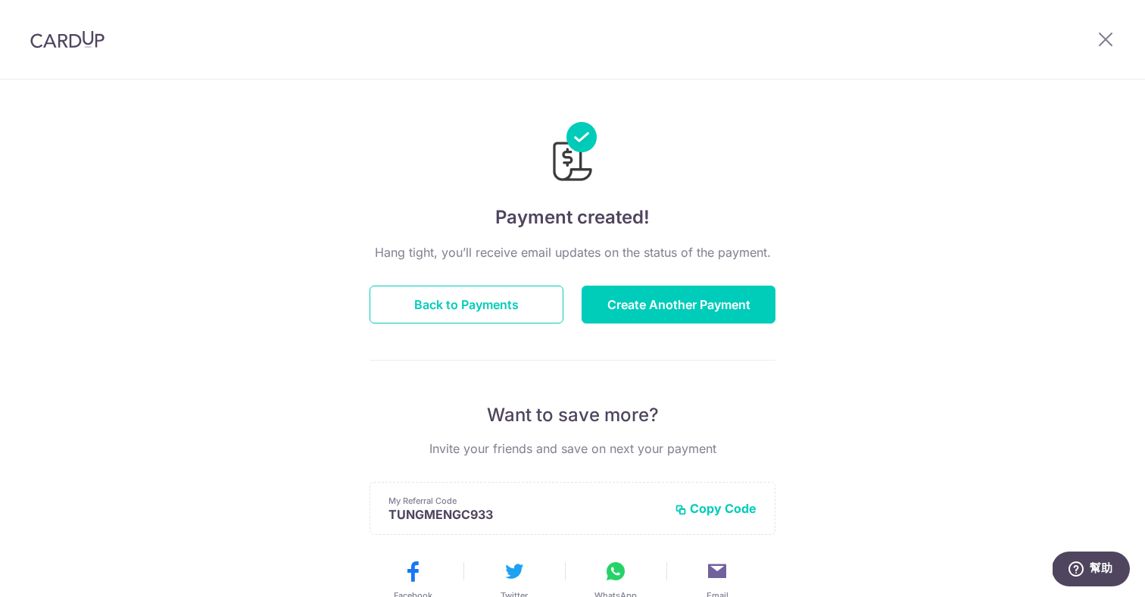
scroll to position [292, 0]
